Goal: Information Seeking & Learning: Learn about a topic

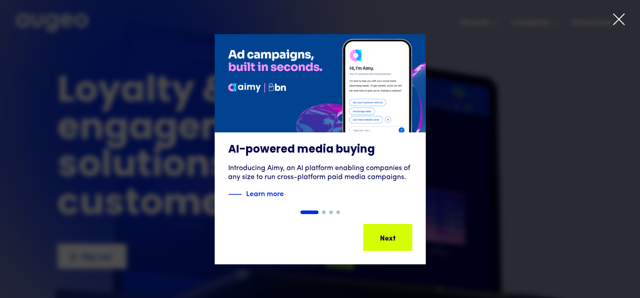
click at [618, 16] on icon at bounding box center [618, 19] width 13 height 13
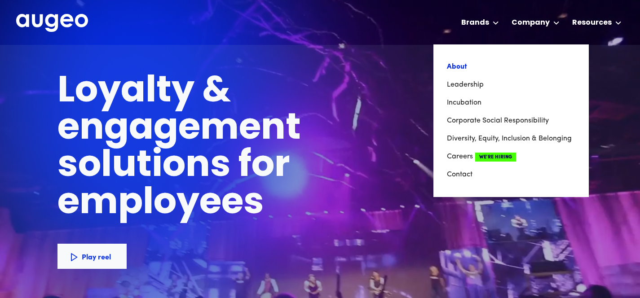
click at [513, 66] on link "About" at bounding box center [511, 67] width 128 height 18
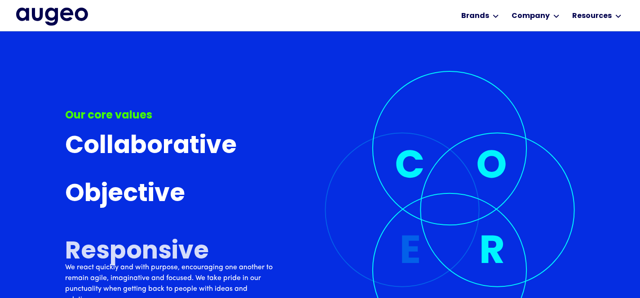
scroll to position [2394, 0]
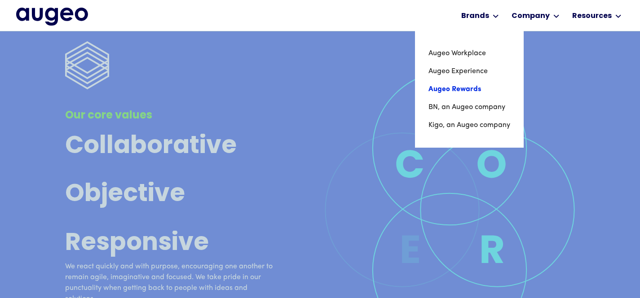
click at [461, 89] on link "Augeo Rewards" at bounding box center [470, 89] width 82 height 18
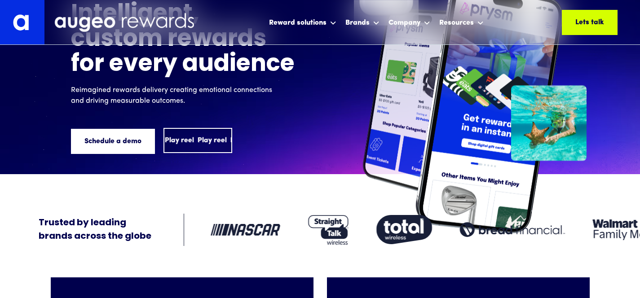
click at [192, 146] on div "Play reel Play reel Play reel" at bounding box center [210, 140] width 98 height 11
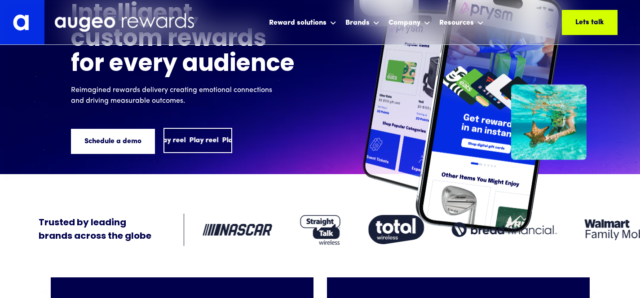
scroll to position [65, 0]
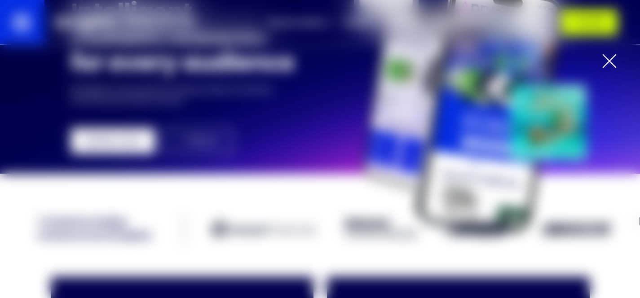
click at [609, 61] on div at bounding box center [609, 61] width 14 height 14
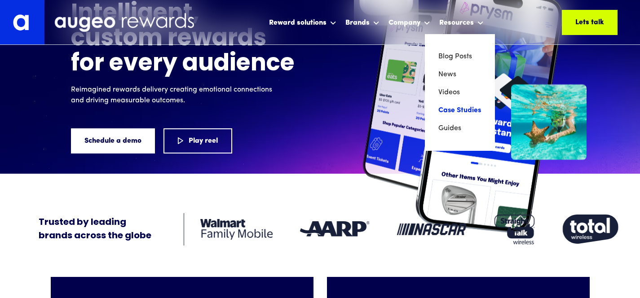
click at [444, 107] on link "Case Studies" at bounding box center [459, 111] width 43 height 18
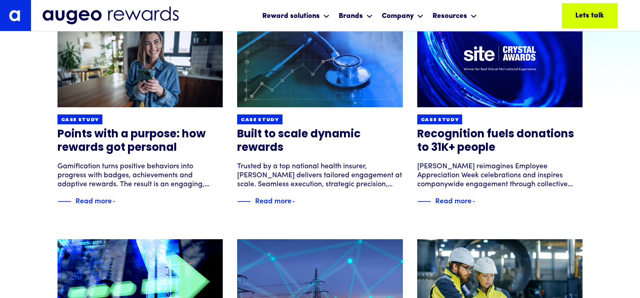
scroll to position [173, 0]
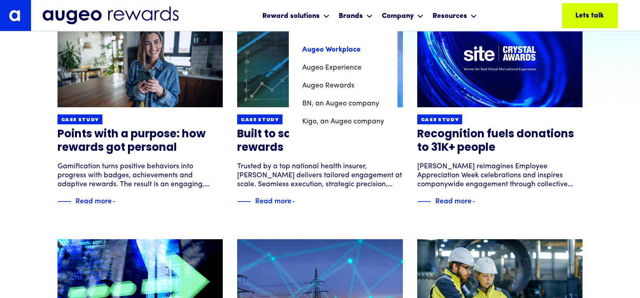
click at [349, 48] on link "Augeo Workplace" at bounding box center [343, 50] width 82 height 18
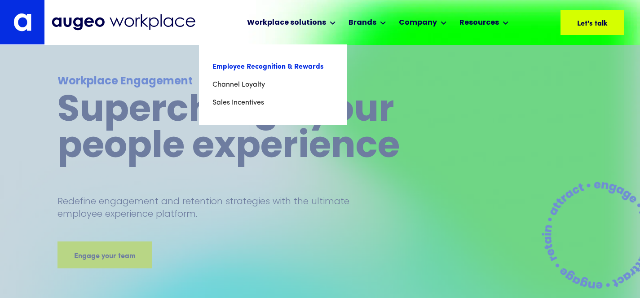
click at [269, 66] on link "Employee Recognition & Rewards" at bounding box center [273, 67] width 121 height 18
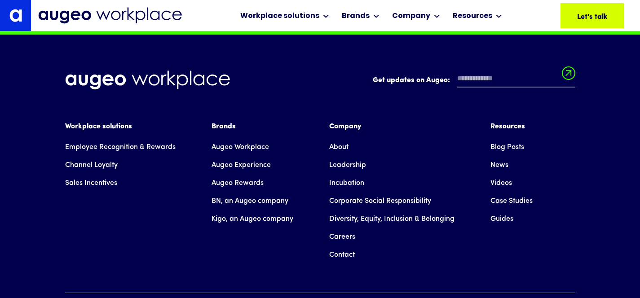
scroll to position [6297, 0]
click at [512, 210] on link "Case Studies" at bounding box center [512, 201] width 42 height 18
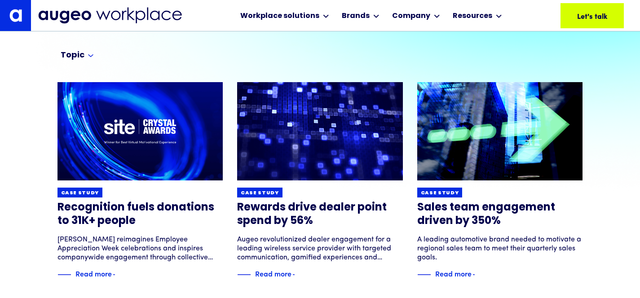
scroll to position [86, 0]
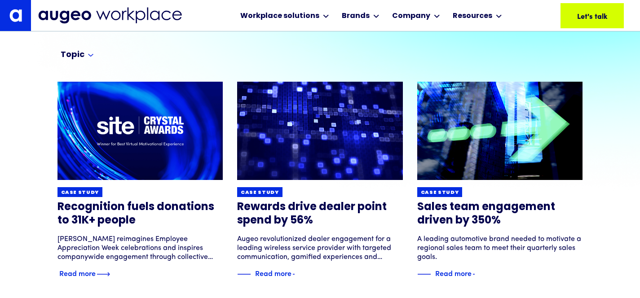
click at [90, 273] on div "Read more" at bounding box center [77, 273] width 36 height 11
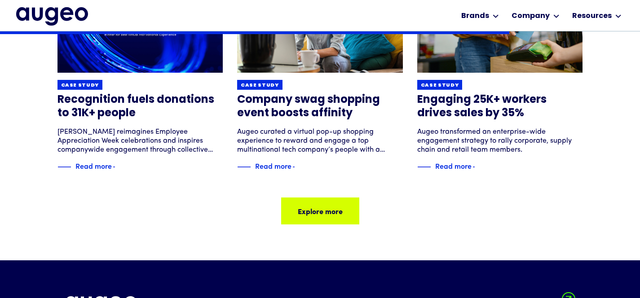
scroll to position [1143, 0]
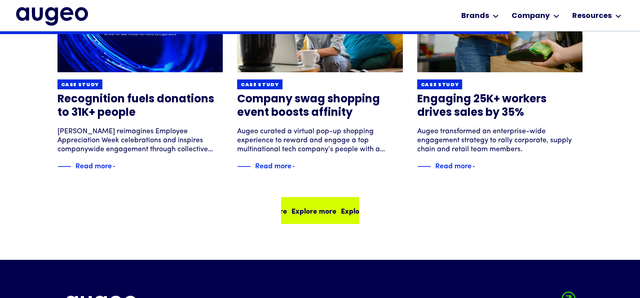
click at [323, 216] on div "Explore more Explore more Explore more Explore more" at bounding box center [315, 210] width 198 height 11
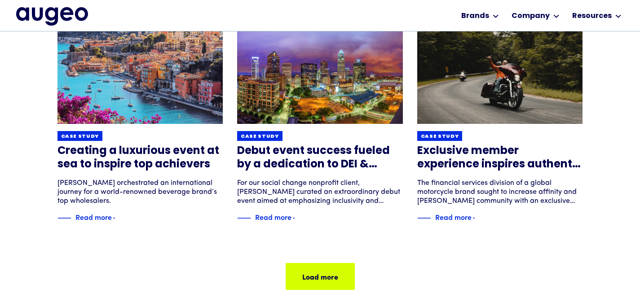
scroll to position [604, 0]
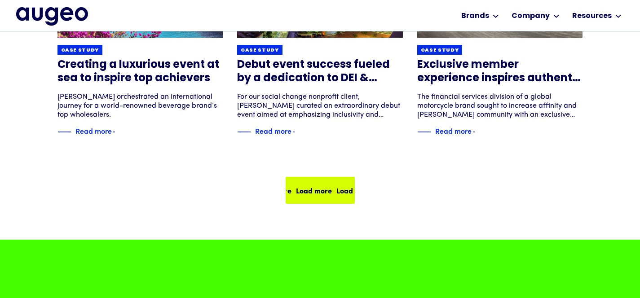
click at [330, 192] on div "Load more" at bounding box center [348, 190] width 36 height 11
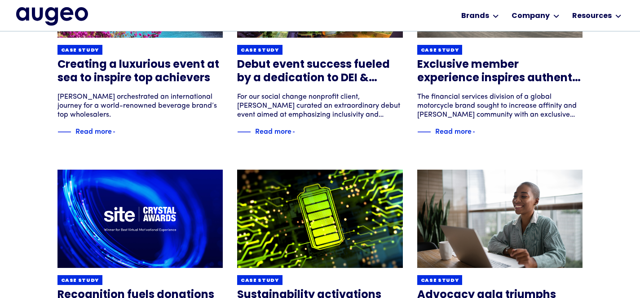
scroll to position [690, 0]
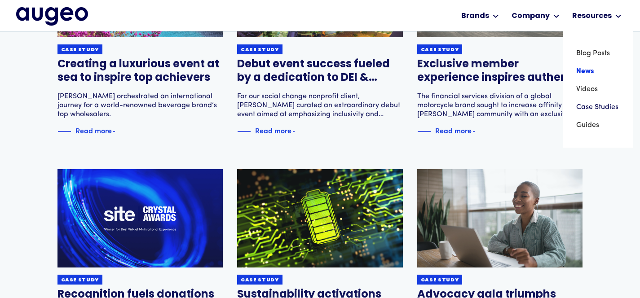
click at [585, 72] on link "News" at bounding box center [597, 71] width 43 height 18
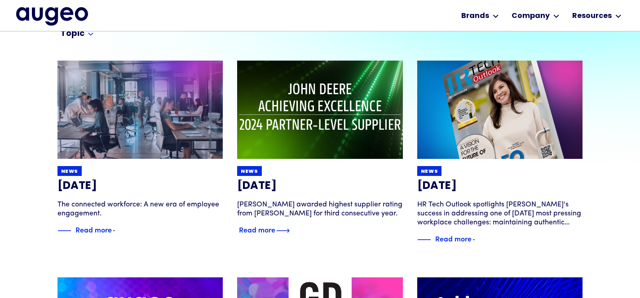
scroll to position [108, 0]
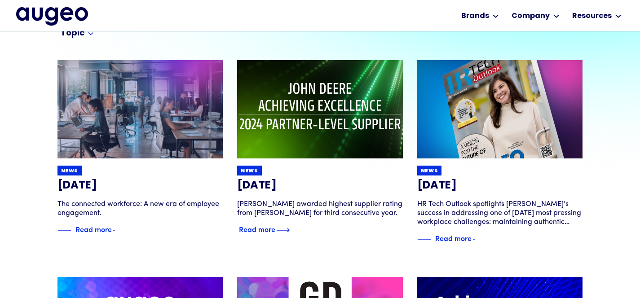
click at [272, 229] on div "Read more" at bounding box center [257, 229] width 36 height 11
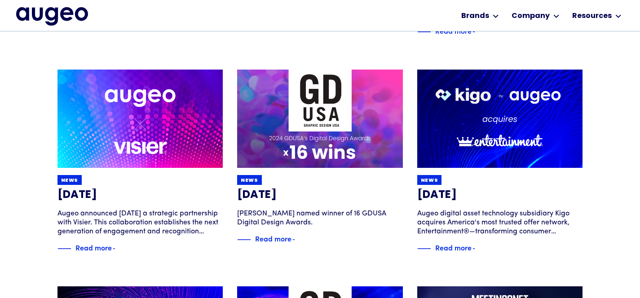
scroll to position [316, 0]
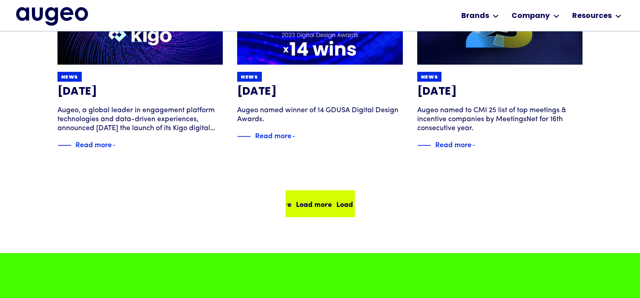
click at [313, 211] on div "Load more Load more Load more Load more" at bounding box center [320, 203] width 67 height 25
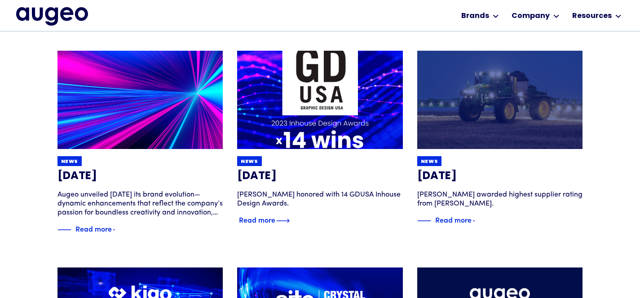
scroll to position [769, 0]
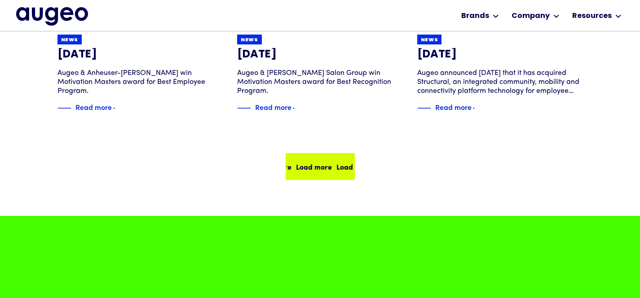
click at [323, 172] on div "Load more Load more Load more Load more" at bounding box center [320, 166] width 67 height 25
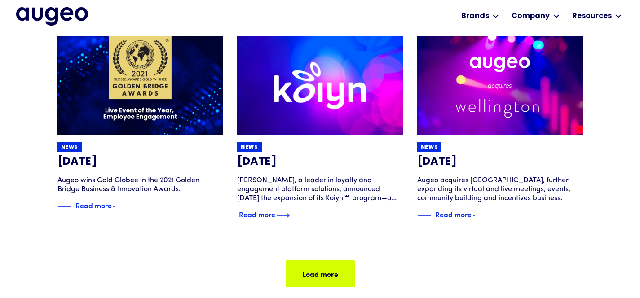
scroll to position [1869, 0]
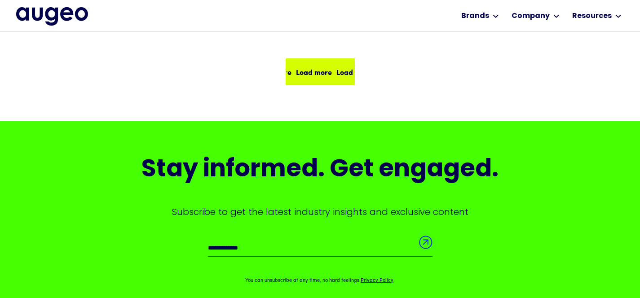
click at [329, 58] on div "Previous Load more Load more Load more Load more Load more" at bounding box center [321, 53] width 526 height 63
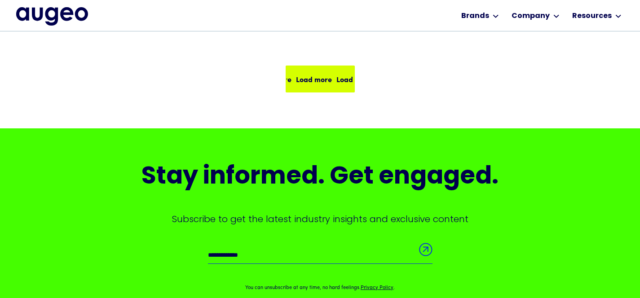
click at [336, 76] on div "Load more" at bounding box center [354, 79] width 36 height 11
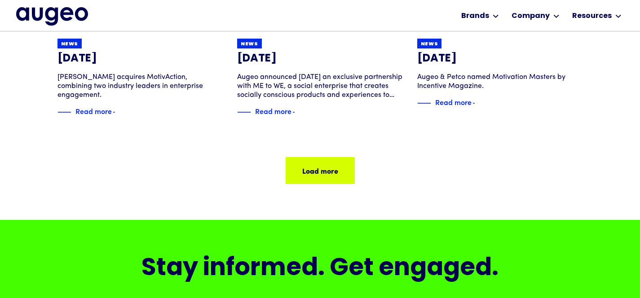
scroll to position [2623, 0]
